Goal: Information Seeking & Learning: Learn about a topic

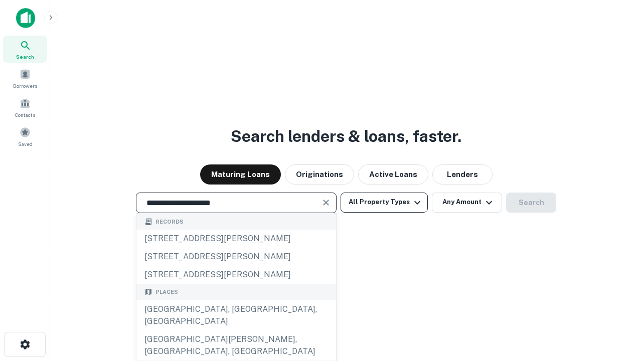
click at [236, 330] on div "[GEOGRAPHIC_DATA], [GEOGRAPHIC_DATA], [GEOGRAPHIC_DATA]" at bounding box center [236, 315] width 200 height 30
click at [384, 202] on button "All Property Types" at bounding box center [383, 203] width 87 height 20
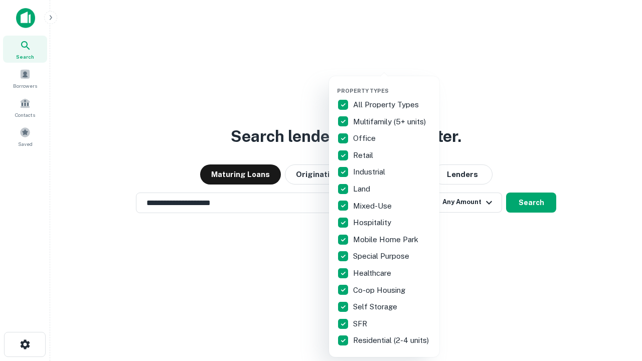
type input "**********"
click at [392, 84] on button "button" at bounding box center [392, 84] width 110 height 1
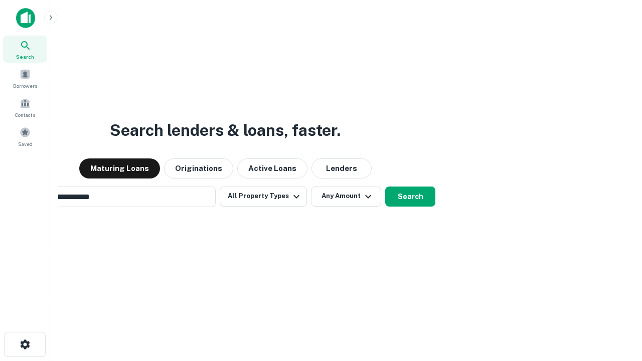
scroll to position [16, 0]
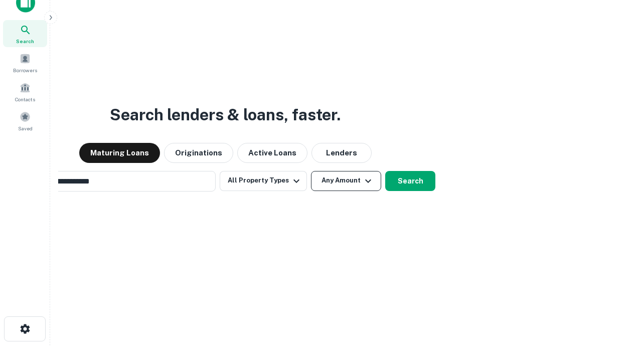
click at [311, 171] on button "Any Amount" at bounding box center [346, 181] width 70 height 20
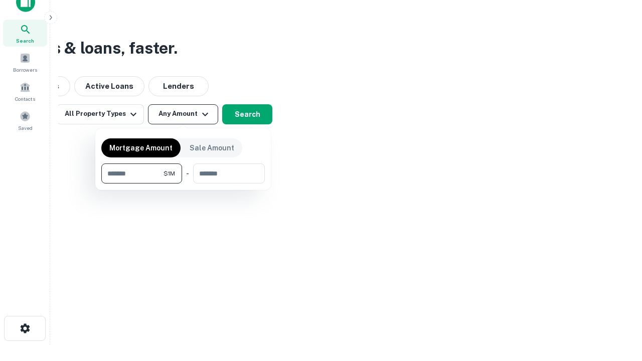
type input "*******"
click at [183, 183] on button "button" at bounding box center [182, 183] width 163 height 1
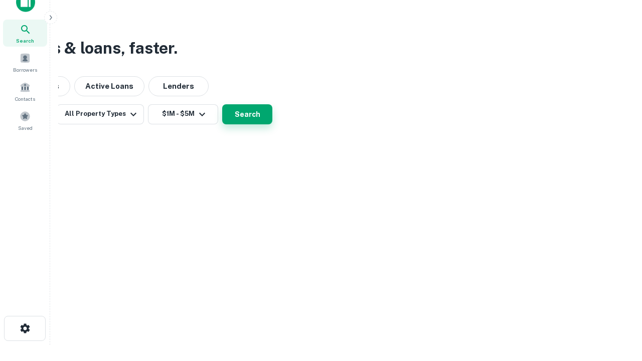
click at [272, 124] on button "Search" at bounding box center [247, 114] width 50 height 20
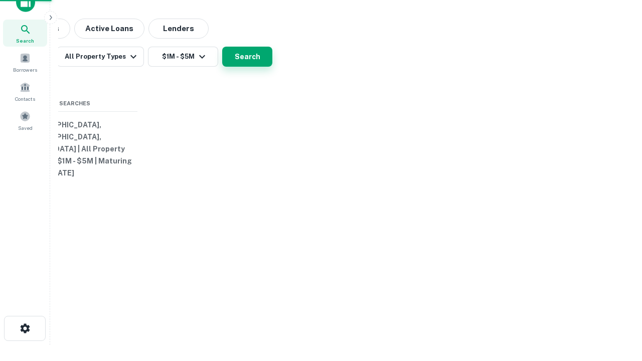
scroll to position [16, 0]
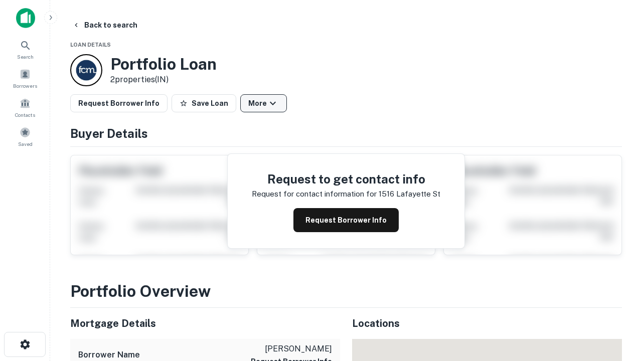
click at [263, 103] on button "More" at bounding box center [263, 103] width 47 height 18
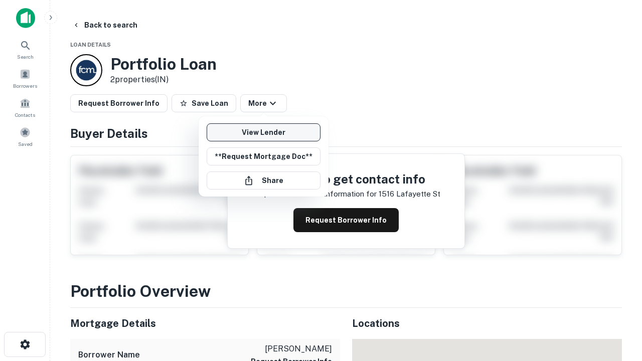
click at [263, 132] on link "View Lender" at bounding box center [264, 132] width 114 height 18
